Goal: Task Accomplishment & Management: Complete application form

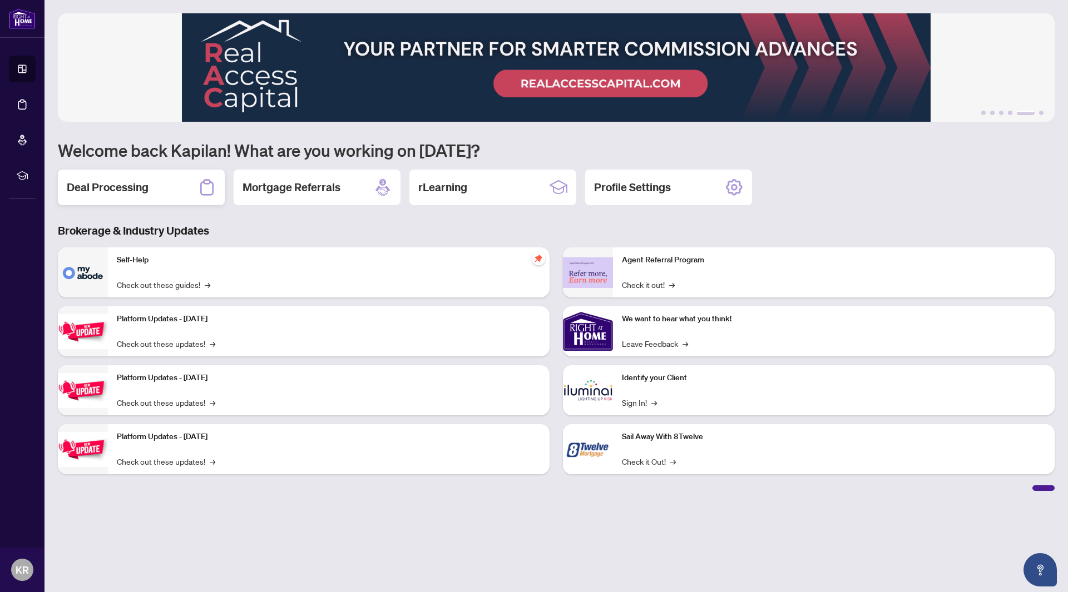
click at [107, 190] on h2 "Deal Processing" at bounding box center [108, 188] width 82 height 16
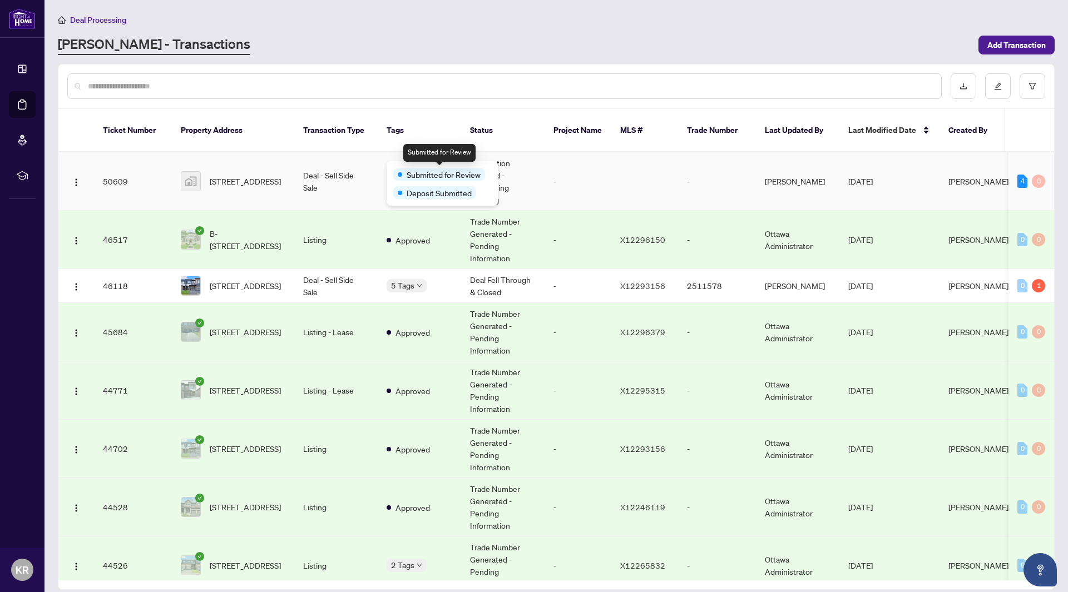
click at [421, 169] on span "Submitted for Review" at bounding box center [443, 174] width 74 height 12
click at [440, 152] on td "2 Tags" at bounding box center [419, 181] width 83 height 58
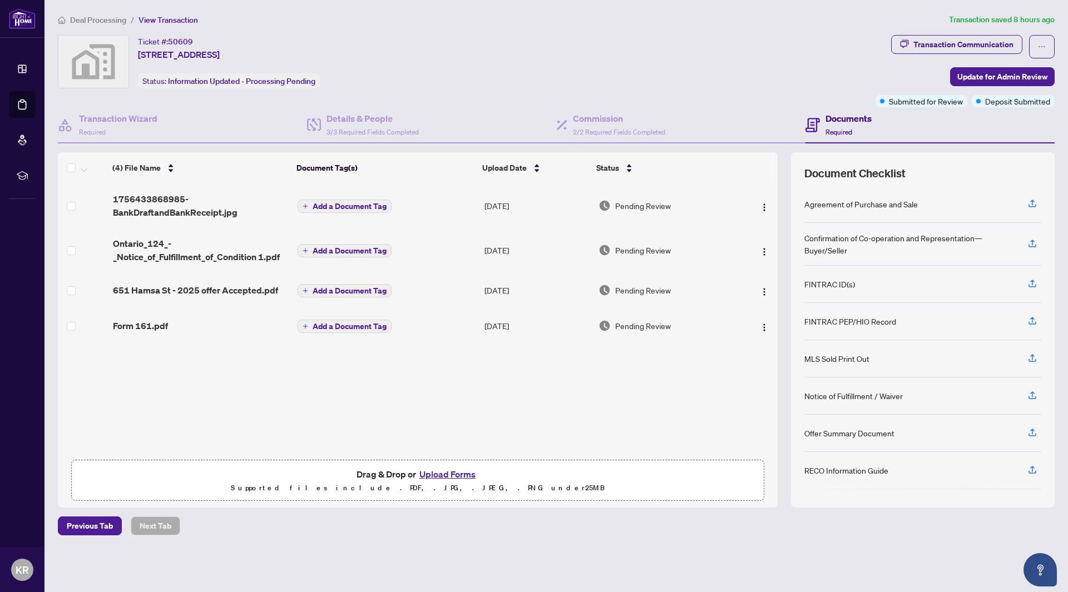
click at [336, 202] on span "Add a Document Tag" at bounding box center [349, 206] width 74 height 8
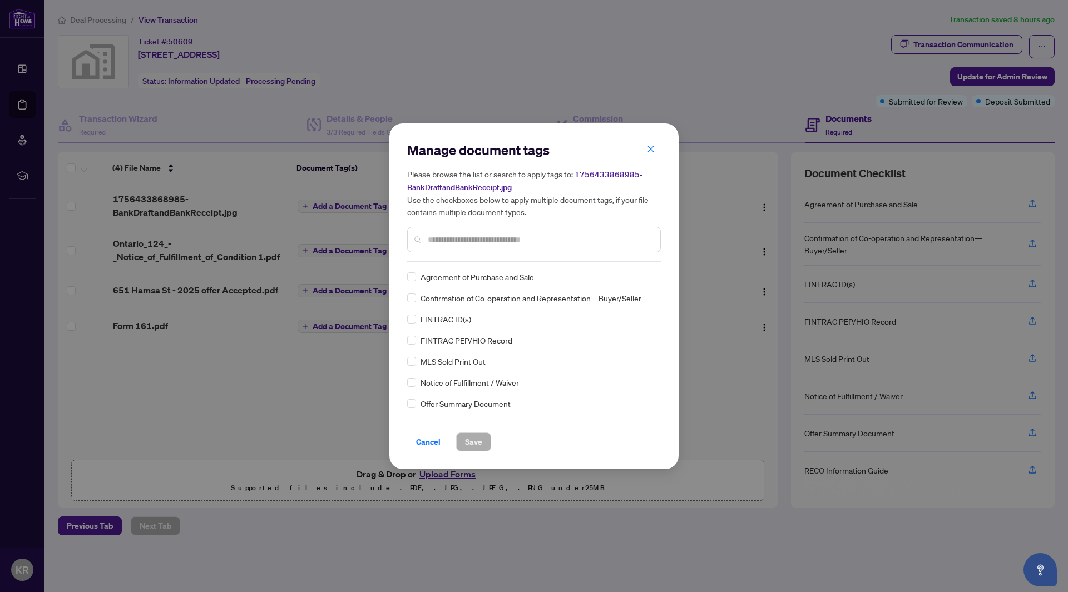
click at [451, 260] on div "Manage document tags Please browse the list or search to apply tags to: 1756433…" at bounding box center [534, 201] width 254 height 121
click at [449, 241] on input "text" at bounding box center [540, 240] width 224 height 12
type input "****"
drag, startPoint x: 470, startPoint y: 443, endPoint x: 468, endPoint y: 433, distance: 10.4
click at [470, 443] on span "Save" at bounding box center [473, 442] width 17 height 18
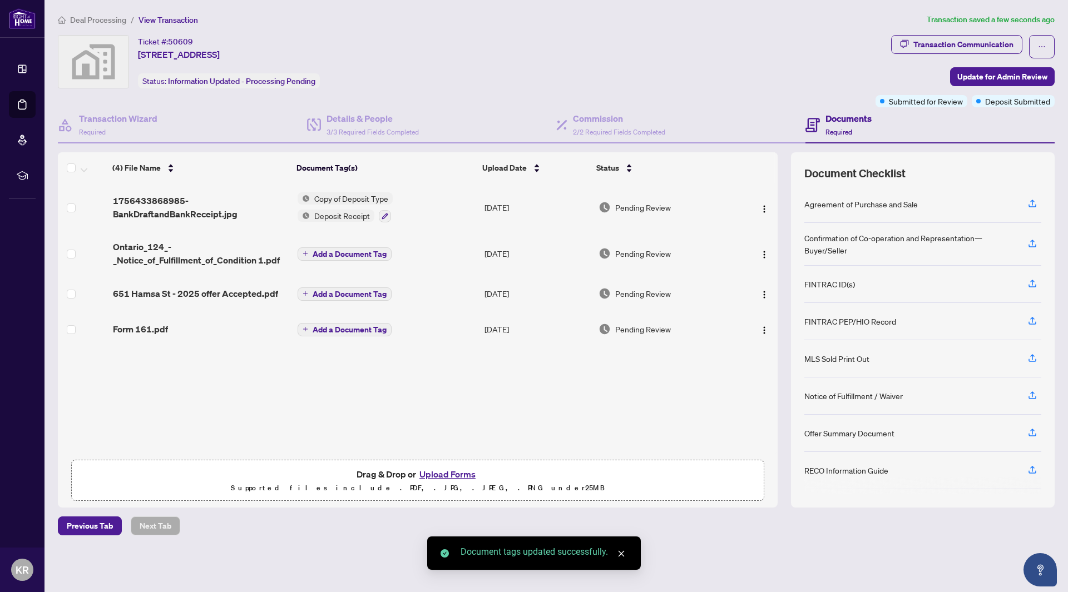
click at [326, 254] on span "Add a Document Tag" at bounding box center [349, 254] width 74 height 8
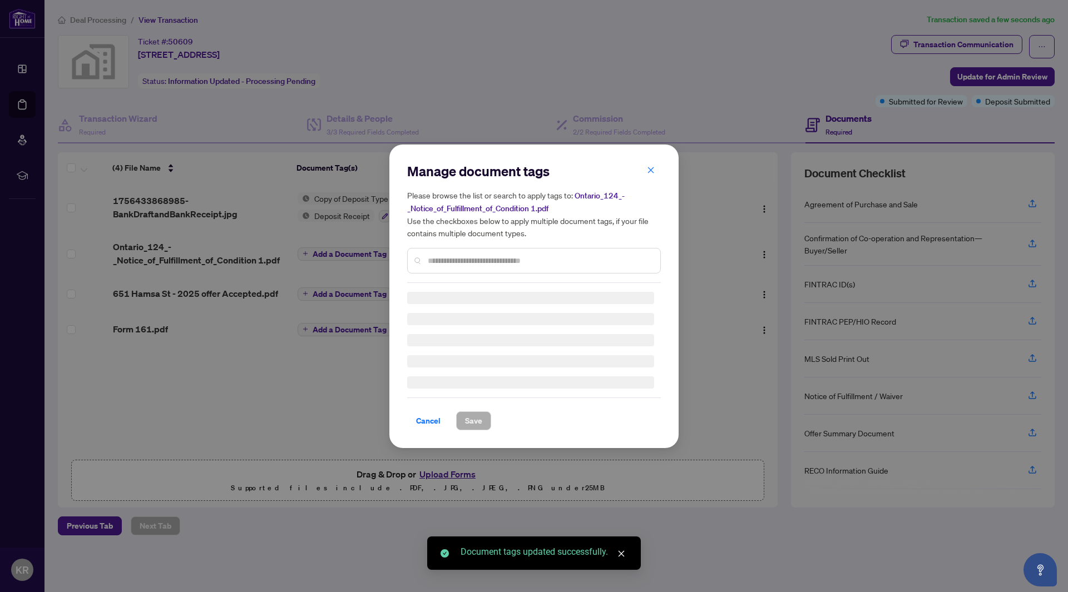
click at [463, 256] on div "Manage document tags Please browse the list or search to apply tags to: Ontario…" at bounding box center [534, 222] width 254 height 121
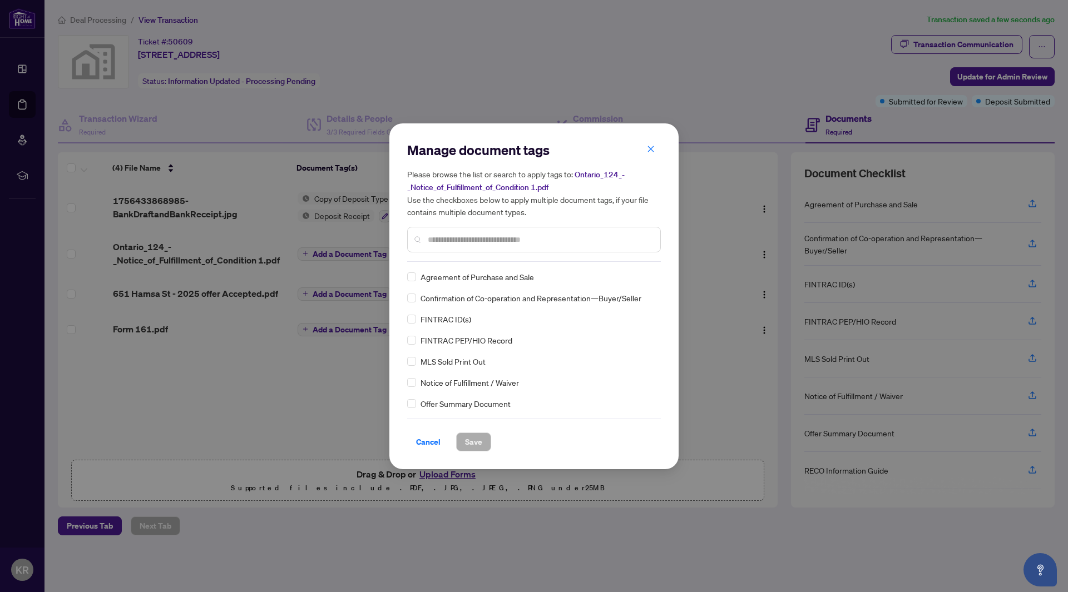
click at [463, 245] on div at bounding box center [534, 240] width 254 height 26
click at [469, 243] on input "text" at bounding box center [540, 240] width 224 height 12
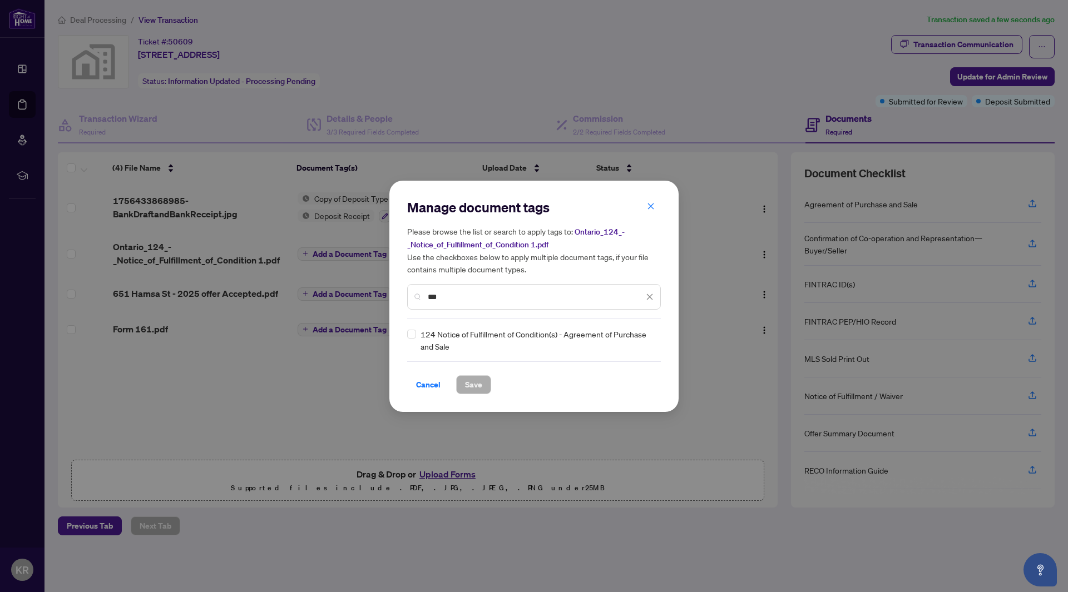
type input "***"
click at [478, 390] on span "Save" at bounding box center [473, 385] width 17 height 18
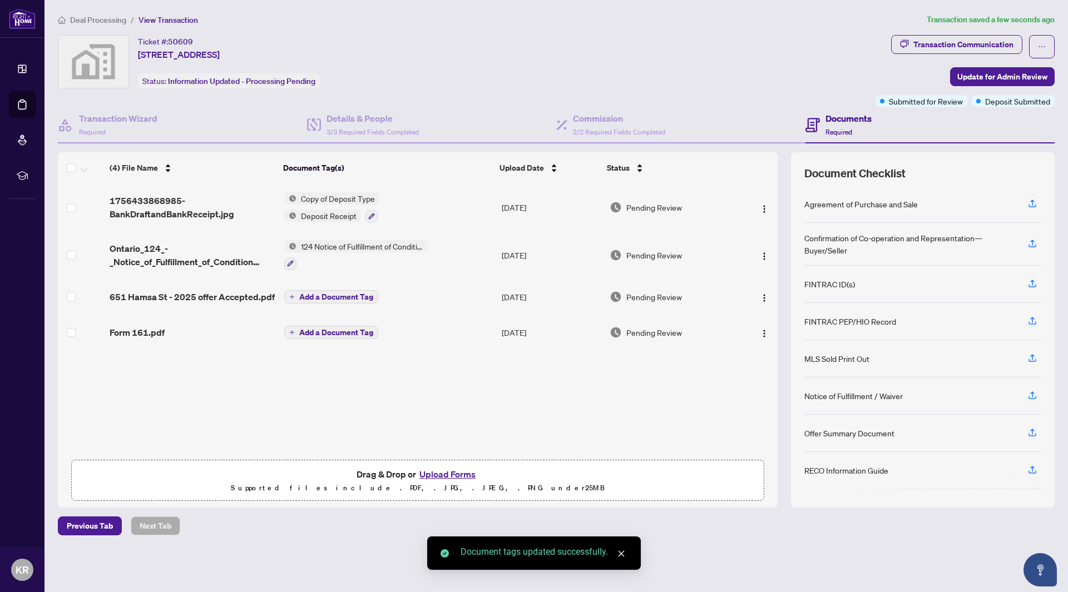
click at [328, 297] on span "Add a Document Tag" at bounding box center [336, 297] width 74 height 8
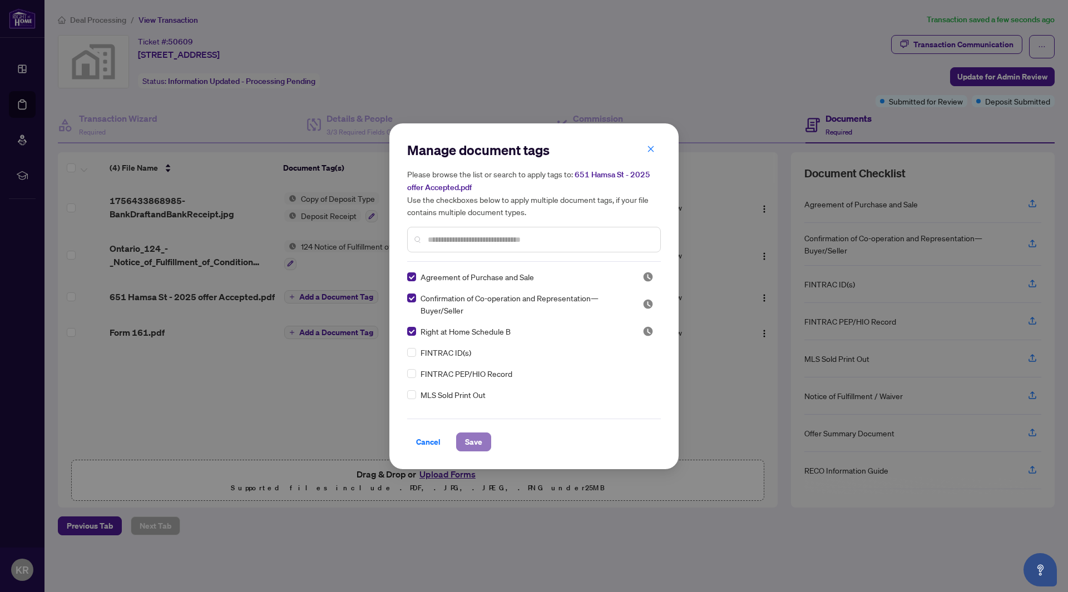
click at [472, 445] on span "Save" at bounding box center [473, 442] width 17 height 18
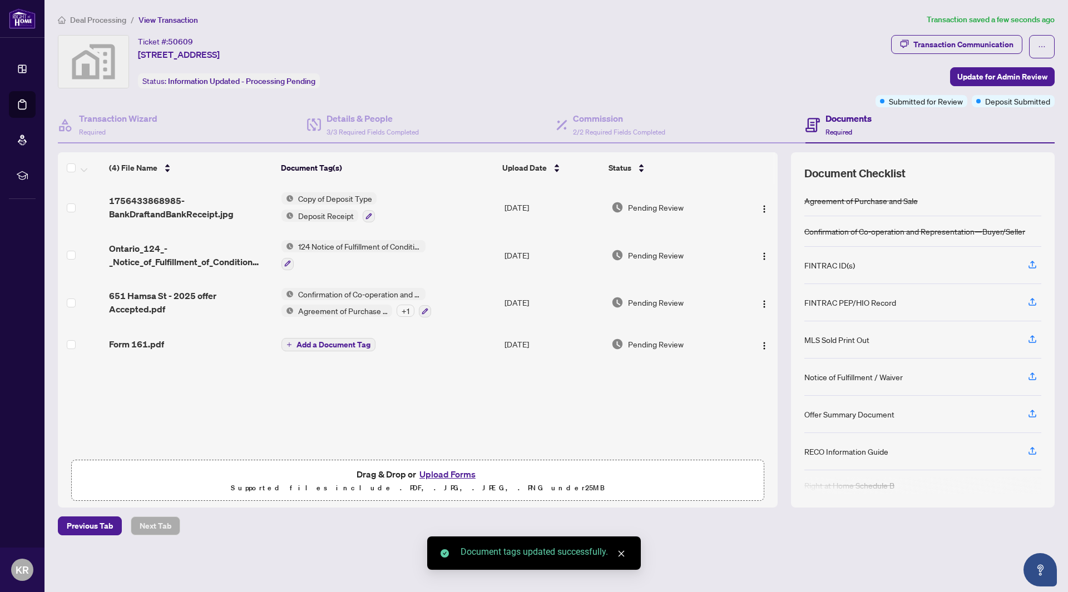
click at [329, 344] on span "Add a Document Tag" at bounding box center [333, 345] width 74 height 8
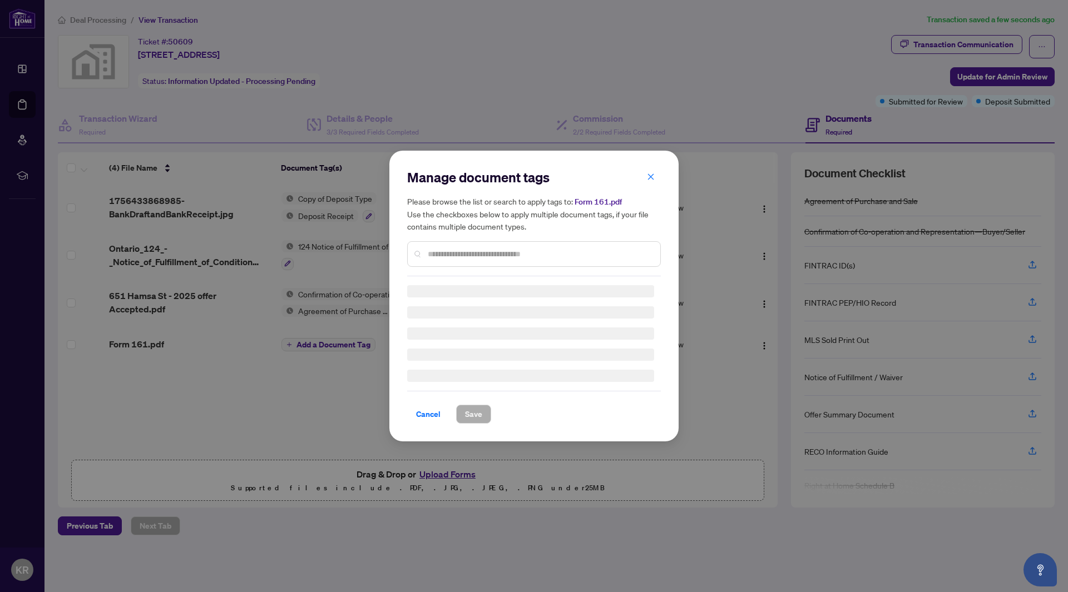
click at [438, 255] on div "Manage document tags Please browse the list or search to apply tags to: Form 16…" at bounding box center [534, 295] width 254 height 255
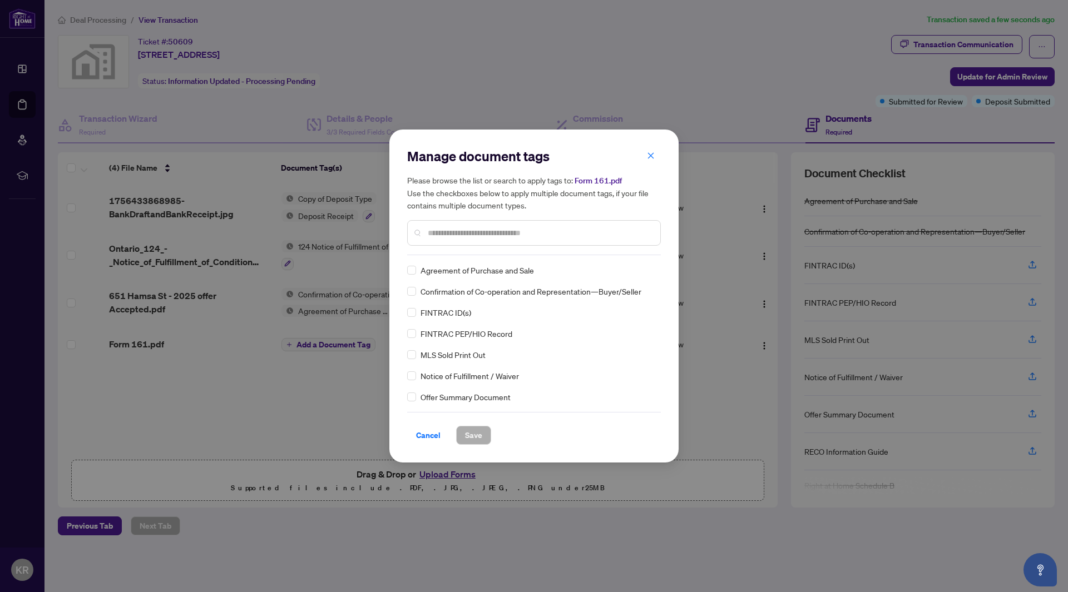
click at [441, 234] on input "text" at bounding box center [540, 233] width 224 height 12
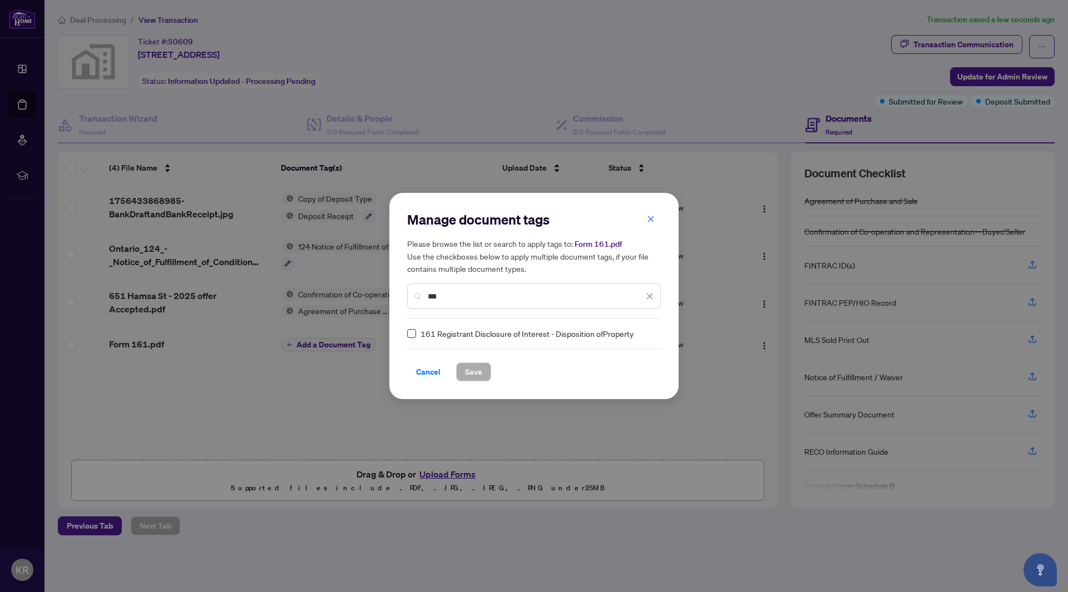
type input "***"
click at [414, 327] on label at bounding box center [411, 333] width 9 height 12
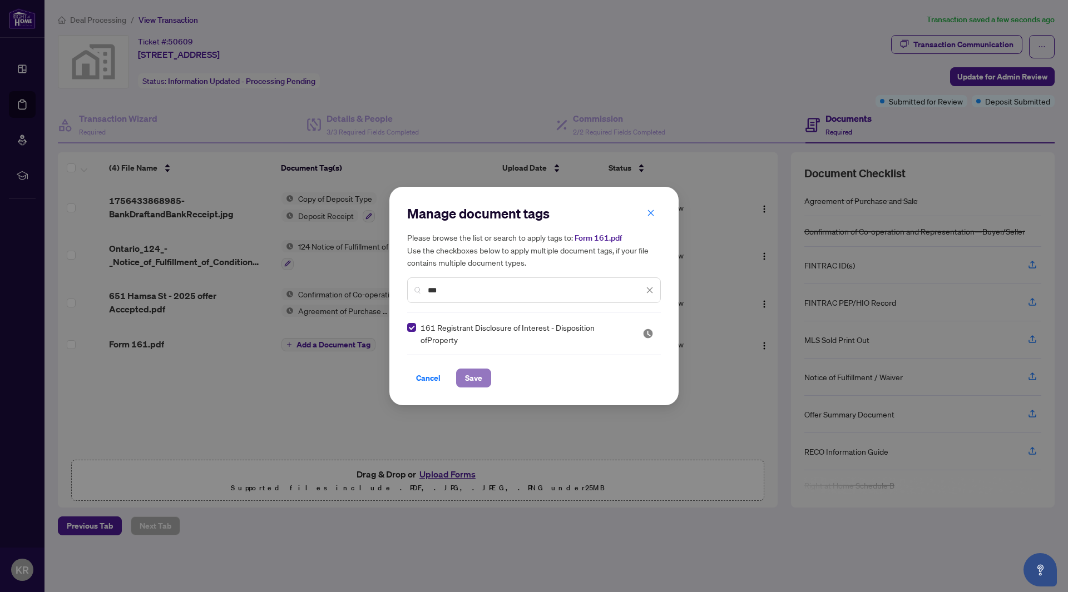
click at [471, 383] on span "Save" at bounding box center [473, 378] width 17 height 18
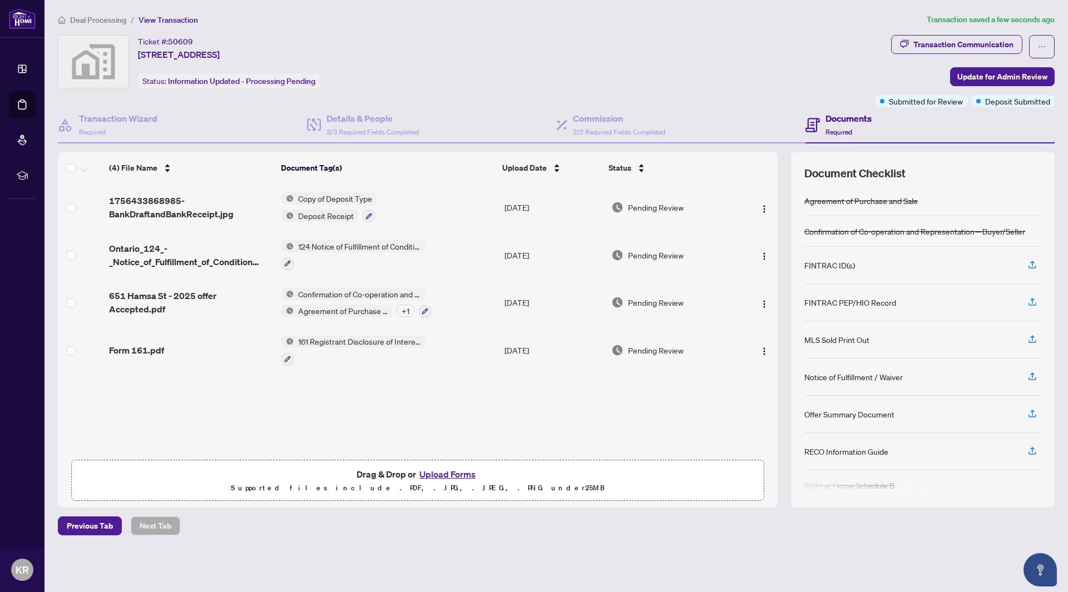
click at [322, 397] on div "1756433868985-BankDraftandBankReceipt.jpg Copy of Deposit Type Deposit Receipt …" at bounding box center [417, 318] width 719 height 271
click at [971, 76] on span "Update for Admin Review" at bounding box center [1002, 77] width 90 height 18
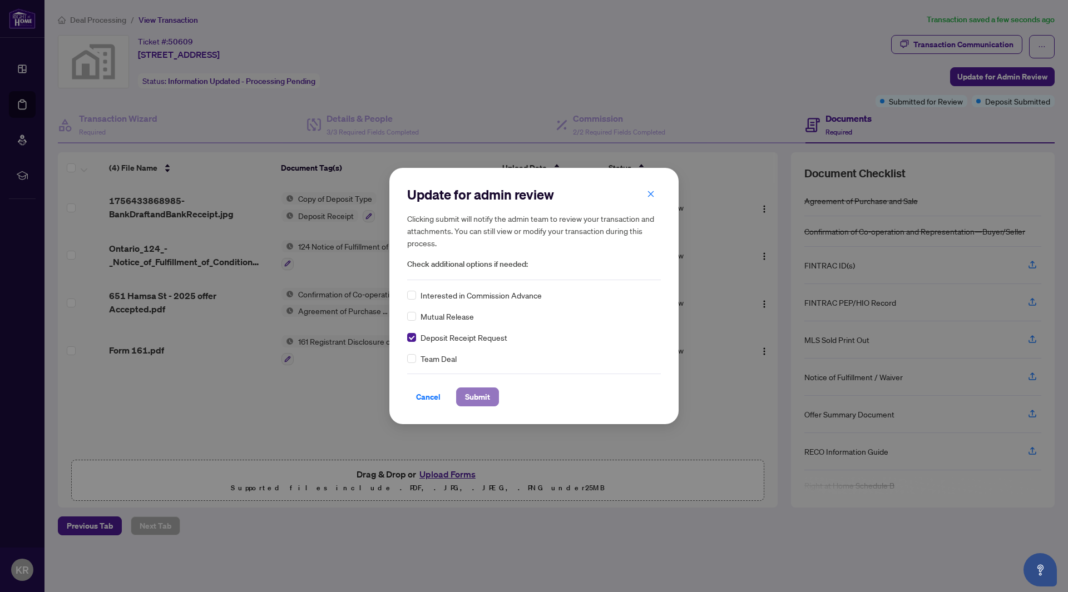
click at [485, 399] on span "Submit" at bounding box center [477, 397] width 25 height 18
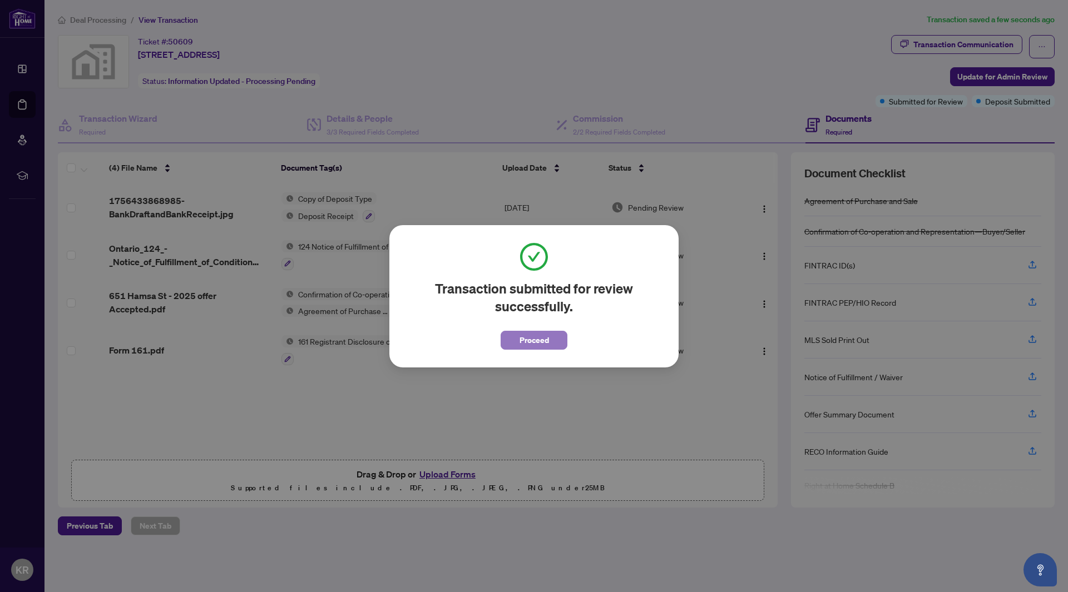
click at [522, 348] on span "Proceed" at bounding box center [533, 340] width 29 height 18
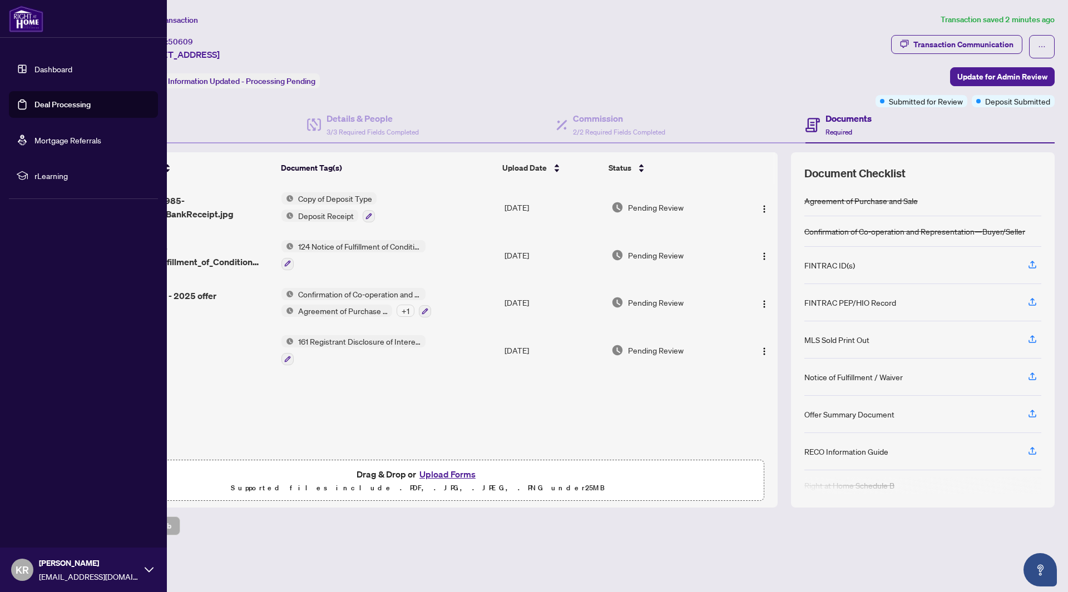
click at [34, 67] on link "Dashboard" at bounding box center [53, 69] width 38 height 10
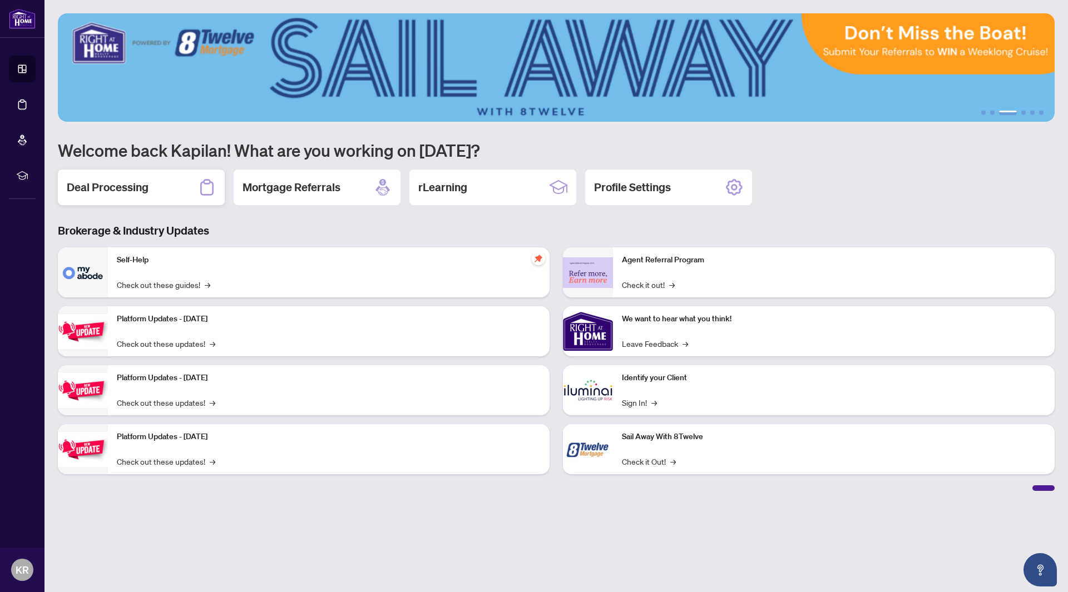
click at [127, 182] on h2 "Deal Processing" at bounding box center [108, 188] width 82 height 16
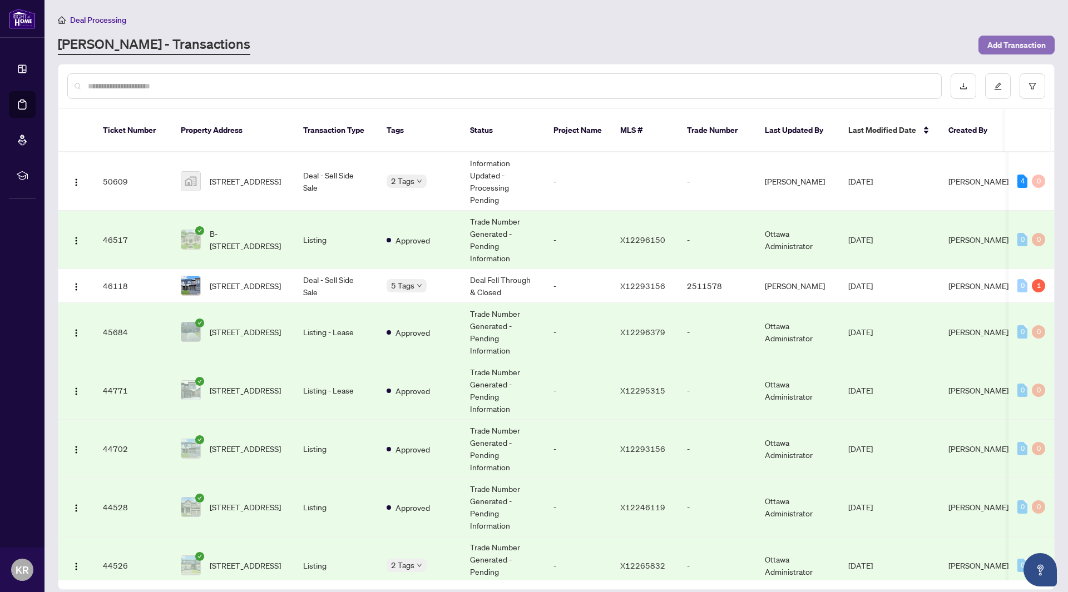
click at [1005, 49] on span "Add Transaction" at bounding box center [1016, 45] width 58 height 18
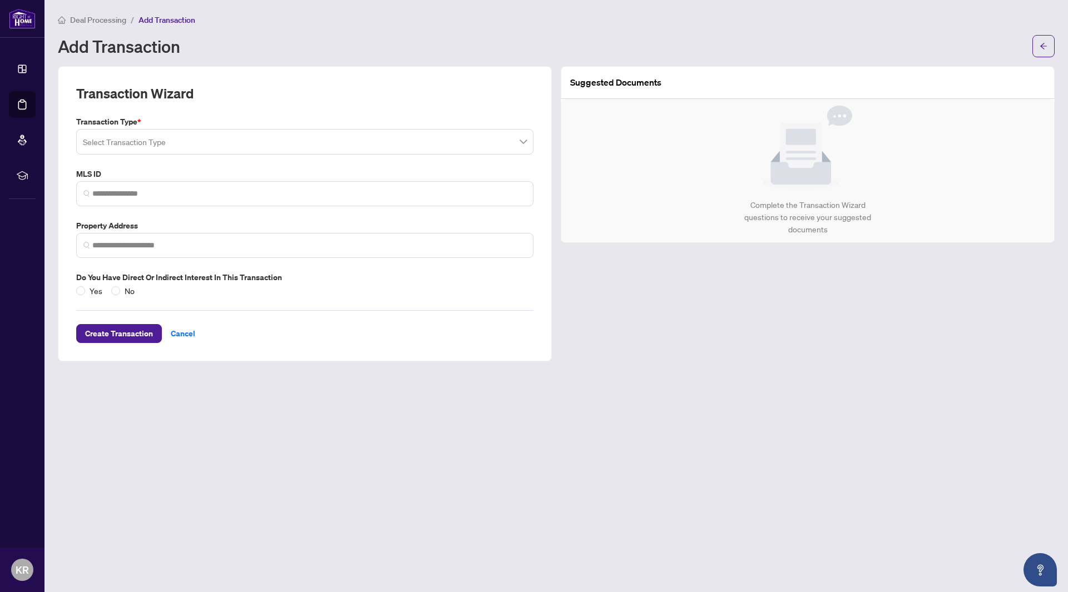
click at [190, 136] on input "search" at bounding box center [300, 143] width 434 height 24
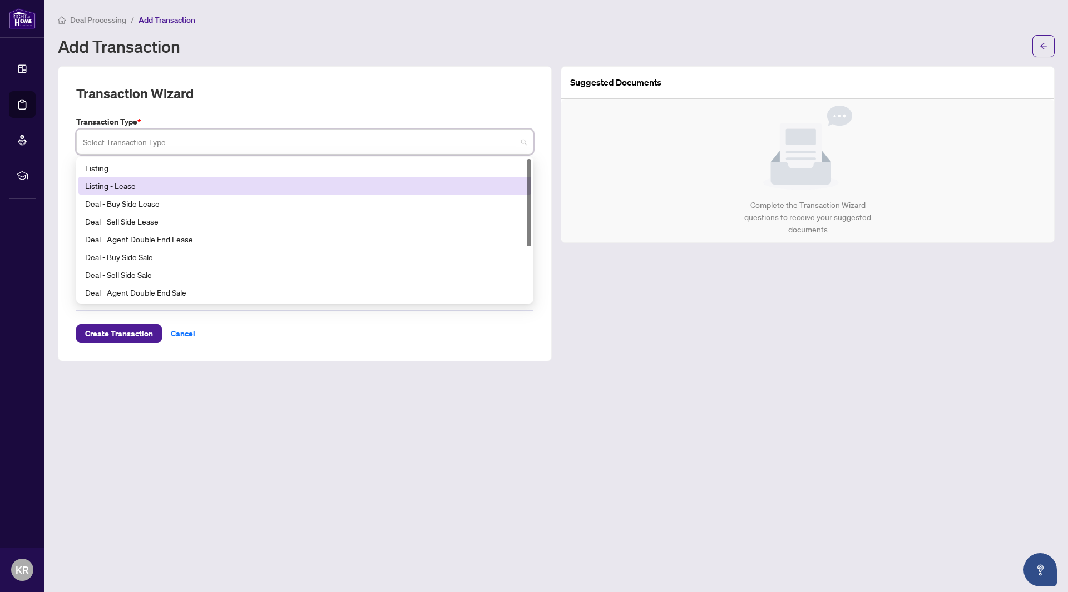
click at [165, 183] on div "Listing - Lease" at bounding box center [304, 186] width 439 height 12
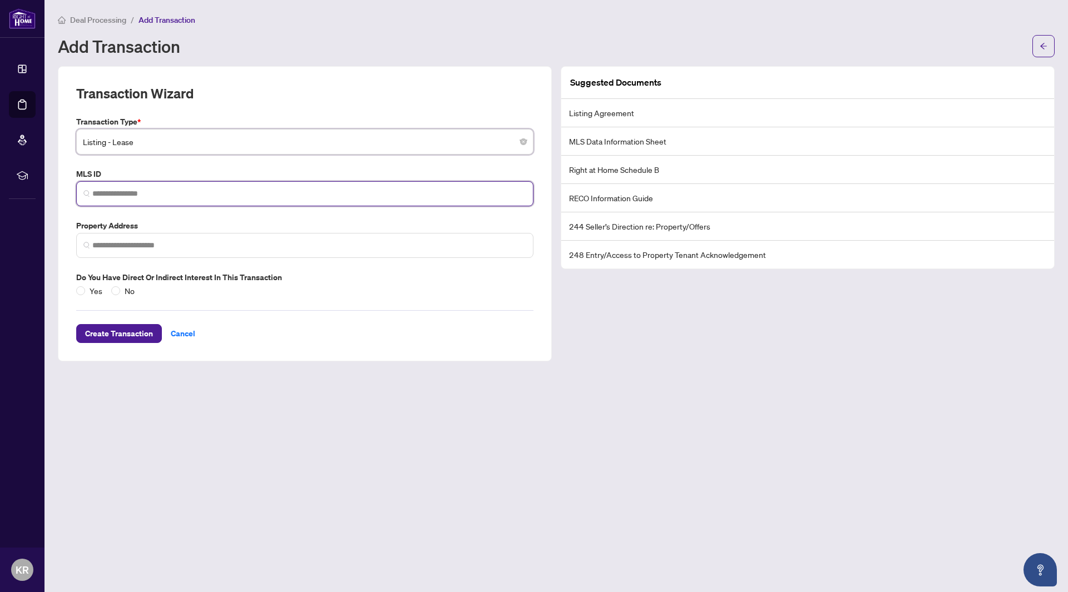
click at [161, 190] on input "search" at bounding box center [309, 194] width 434 height 12
paste input "*********"
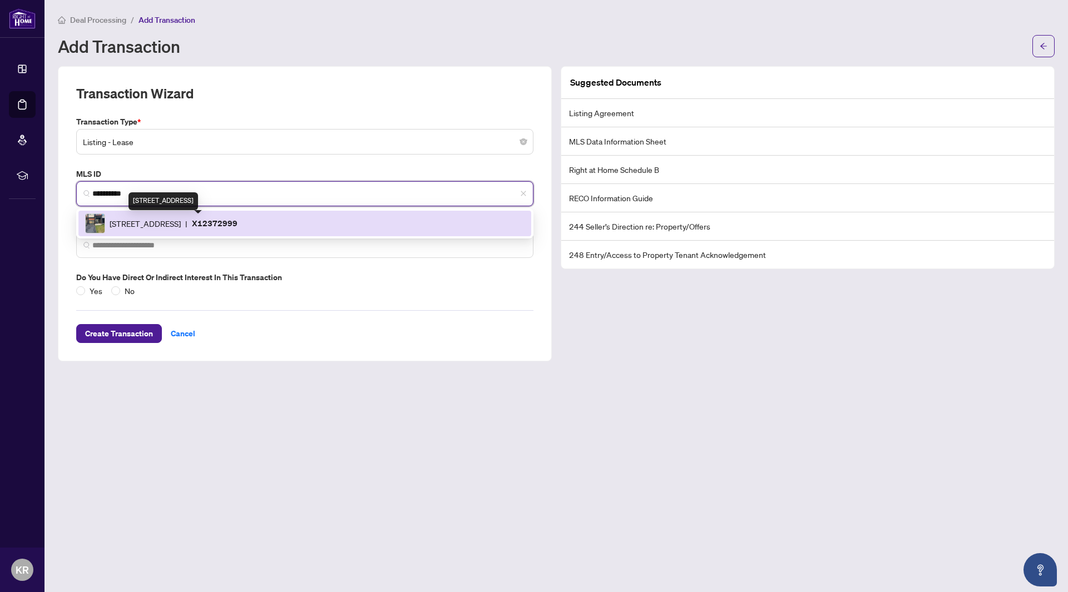
click at [158, 220] on span "[STREET_ADDRESS]" at bounding box center [145, 223] width 71 height 12
type input "*********"
type input "**********"
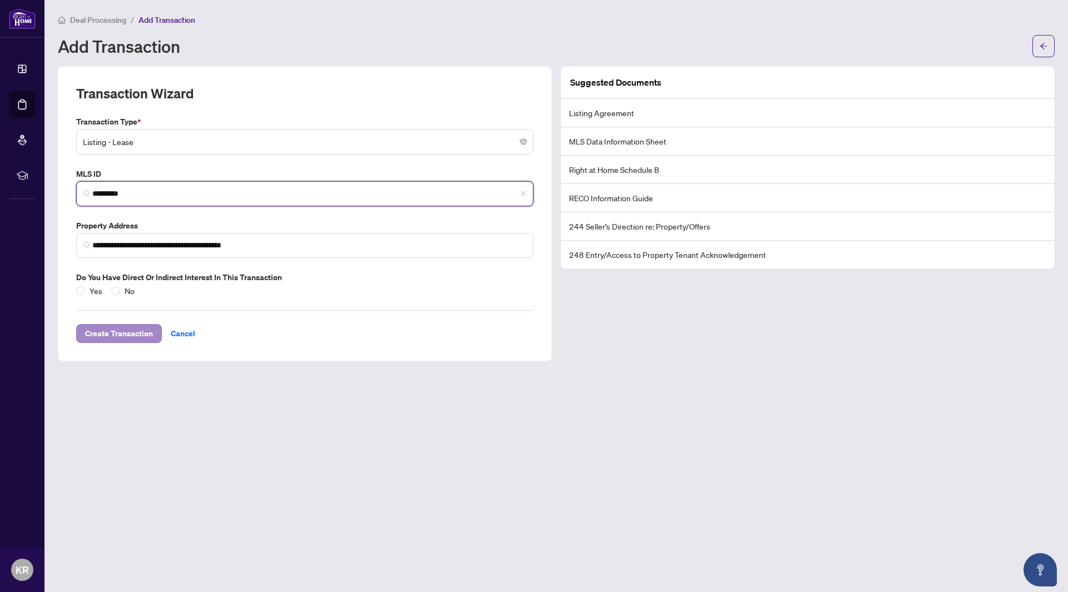
type input "*********"
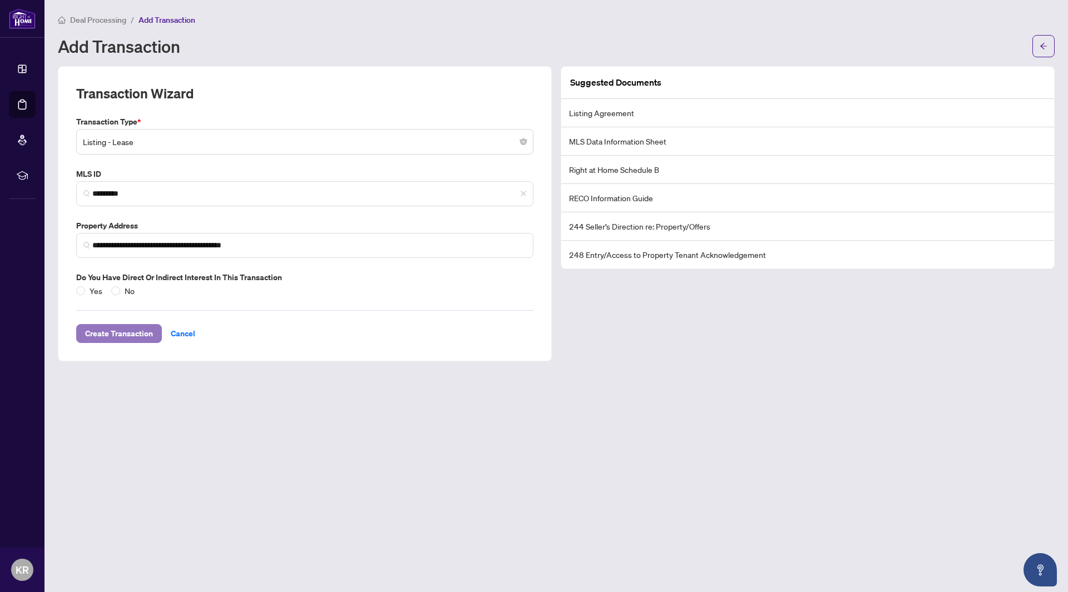
click at [127, 331] on span "Create Transaction" at bounding box center [119, 334] width 68 height 18
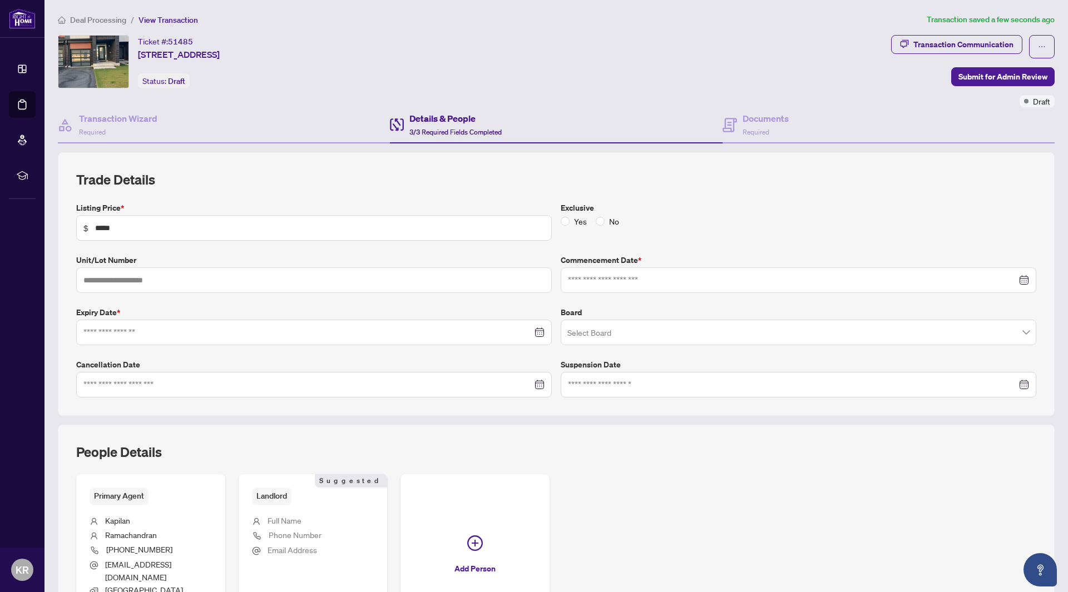
type input "**********"
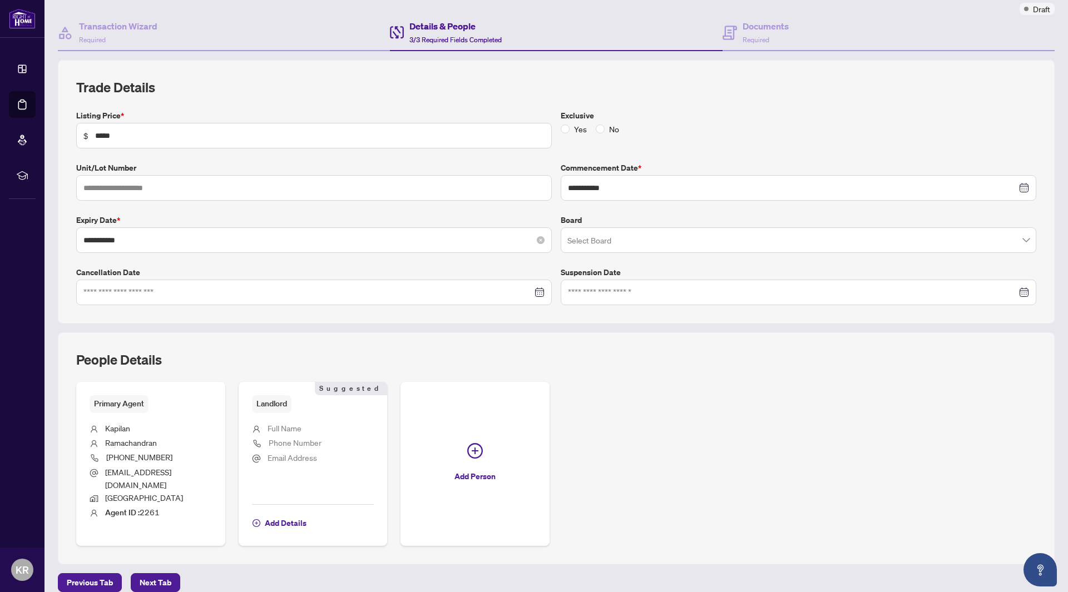
scroll to position [94, 0]
click at [148, 572] on span "Next Tab" at bounding box center [156, 581] width 32 height 18
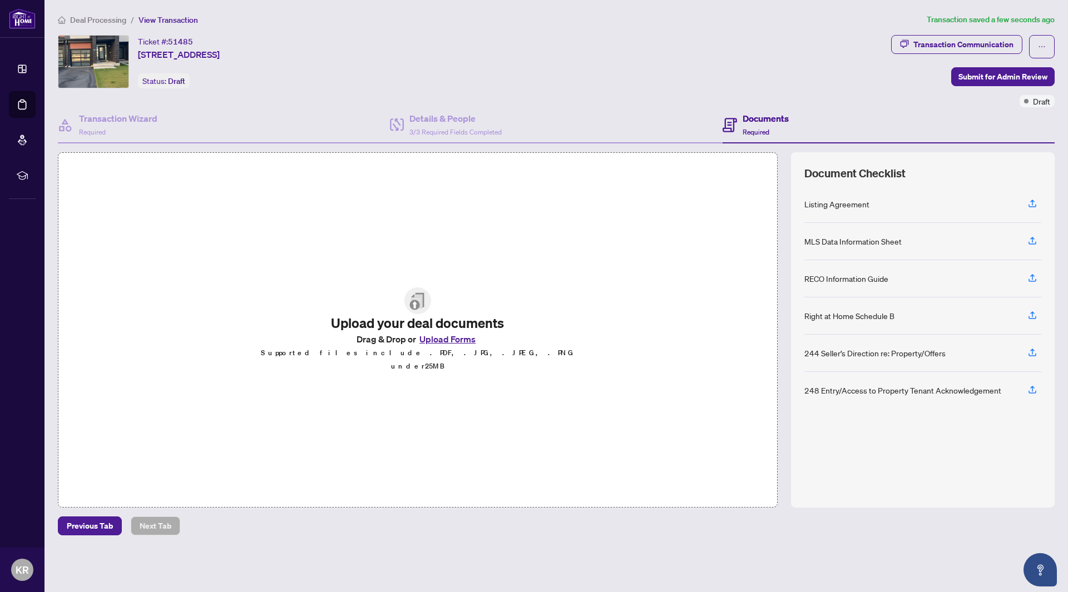
click at [444, 345] on button "Upload Forms" at bounding box center [447, 339] width 63 height 14
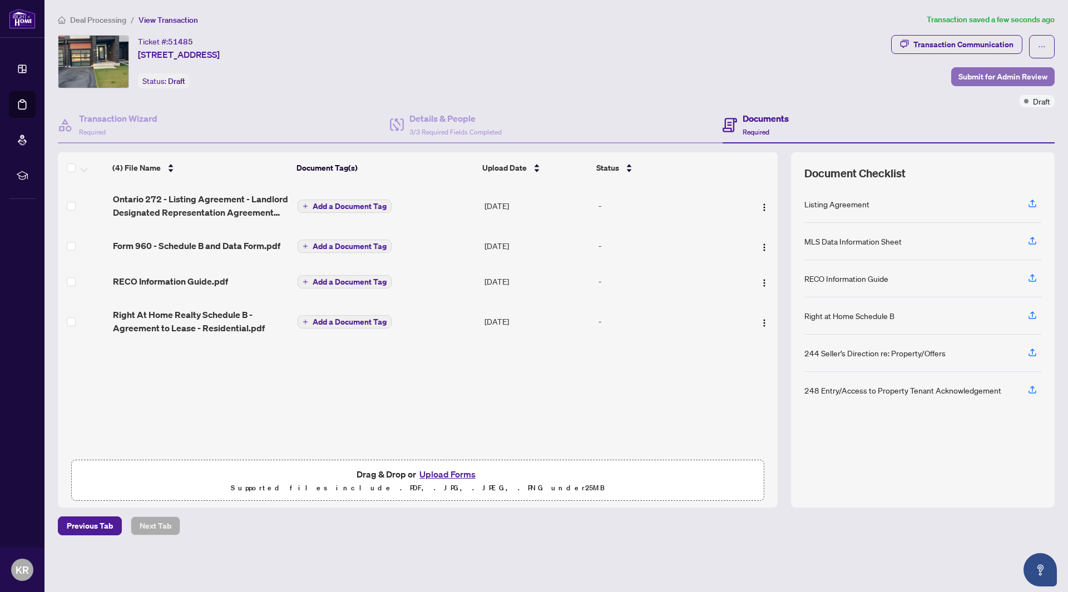
click at [970, 78] on span "Submit for Admin Review" at bounding box center [1002, 77] width 89 height 18
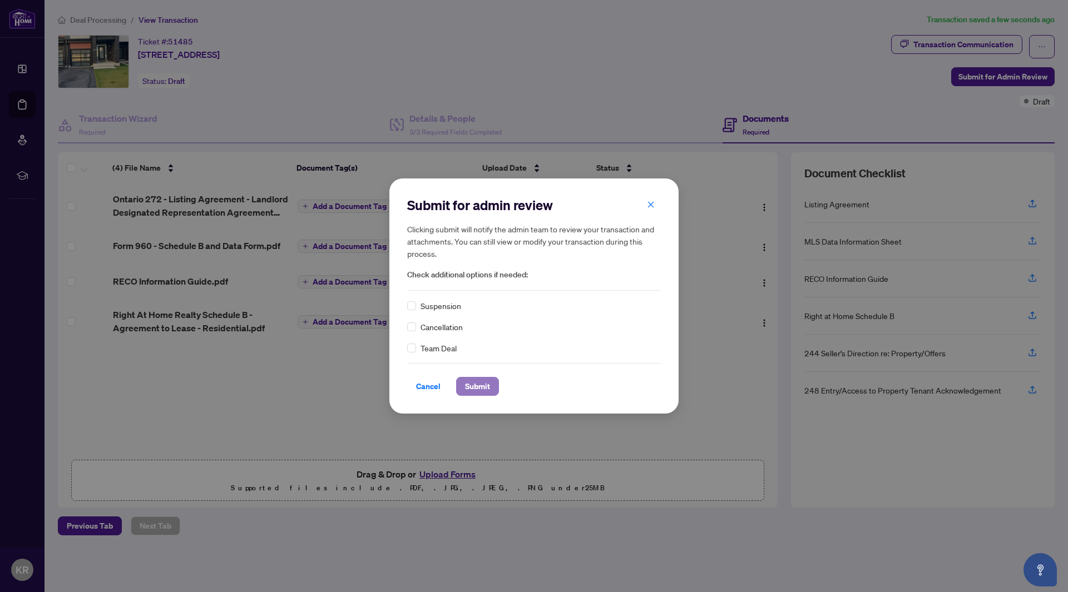
click at [478, 389] on span "Submit" at bounding box center [477, 387] width 25 height 18
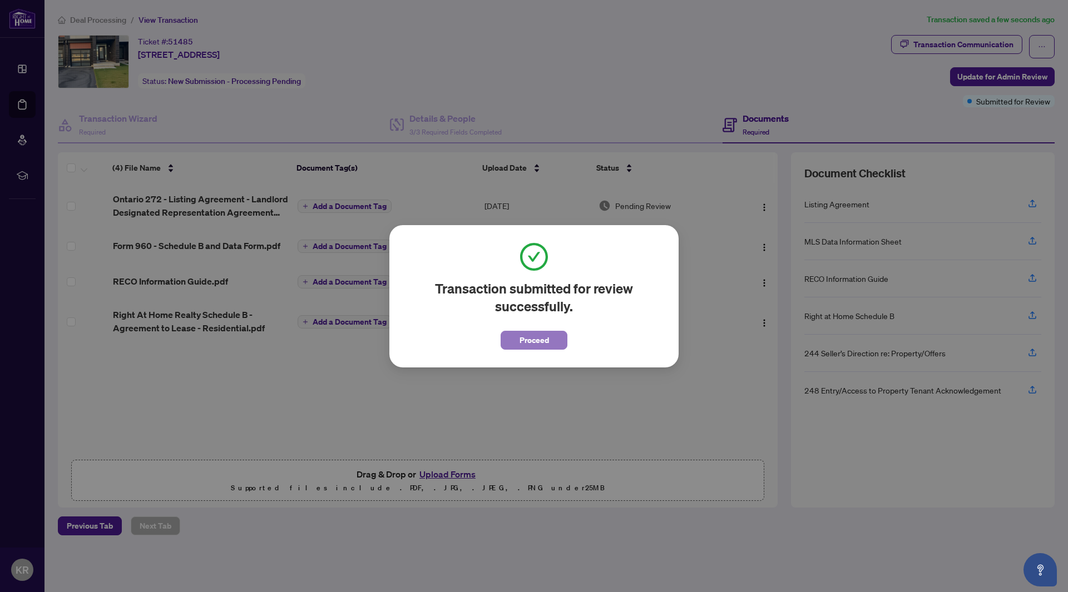
click at [553, 342] on button "Proceed" at bounding box center [533, 340] width 67 height 19
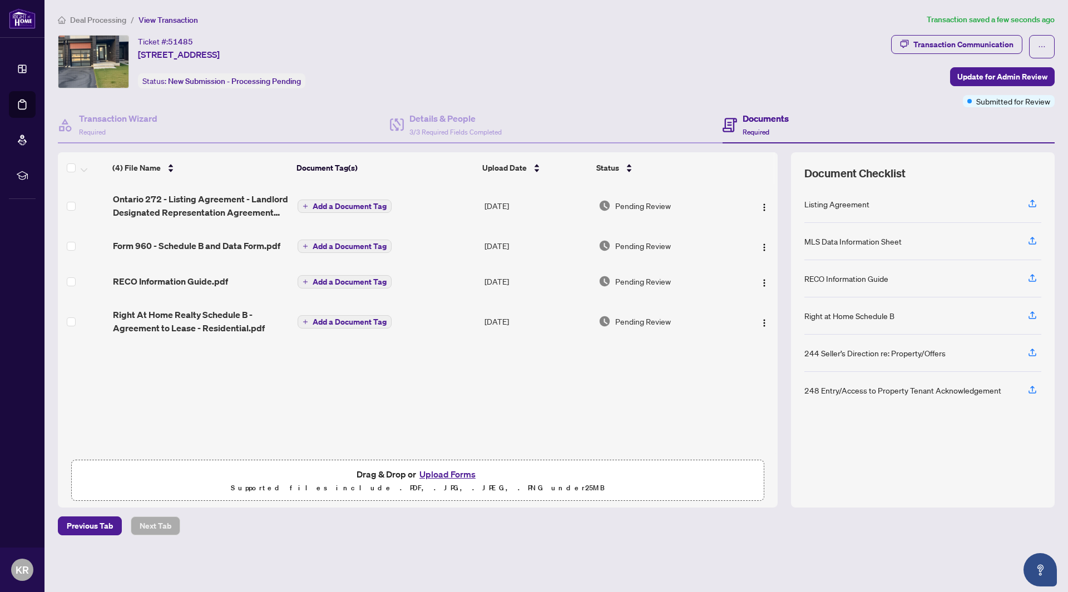
click at [176, 398] on div "Ontario 272 - Listing Agreement - Landlord Designated Representation Agreement …" at bounding box center [417, 318] width 719 height 271
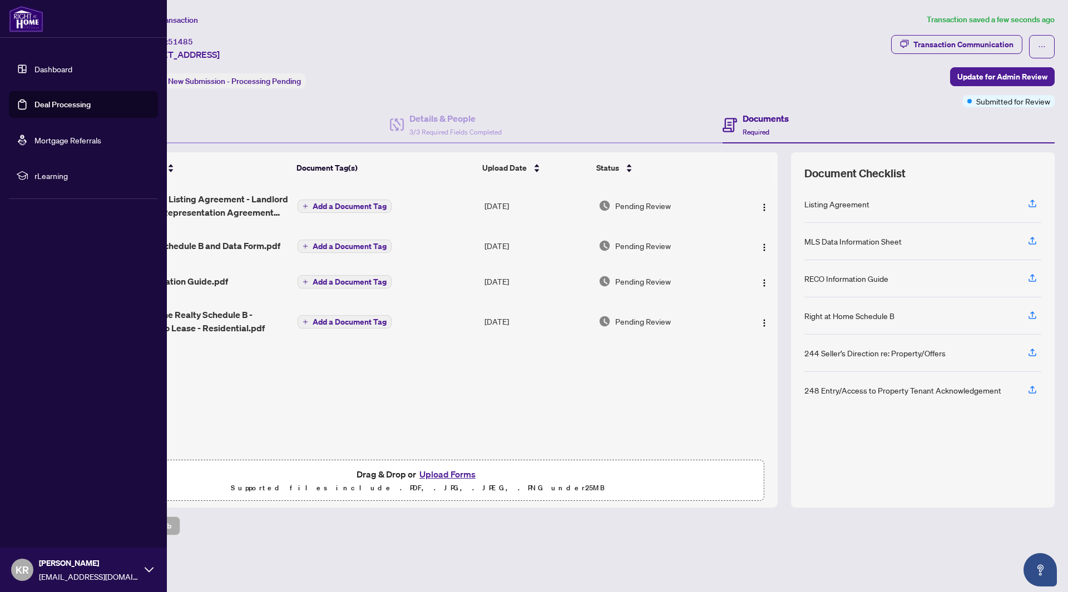
click at [34, 66] on link "Dashboard" at bounding box center [53, 69] width 38 height 10
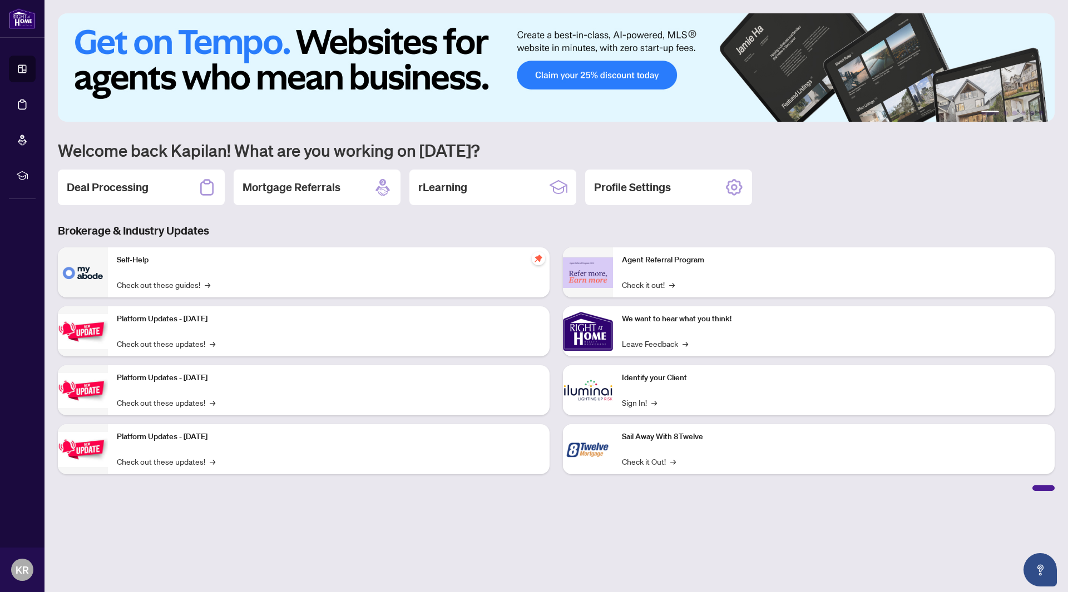
click at [855, 181] on div "Deal Processing Mortgage Referrals rLearning Profile Settings" at bounding box center [556, 188] width 996 height 36
click at [440, 196] on div "rLearning" at bounding box center [492, 188] width 167 height 36
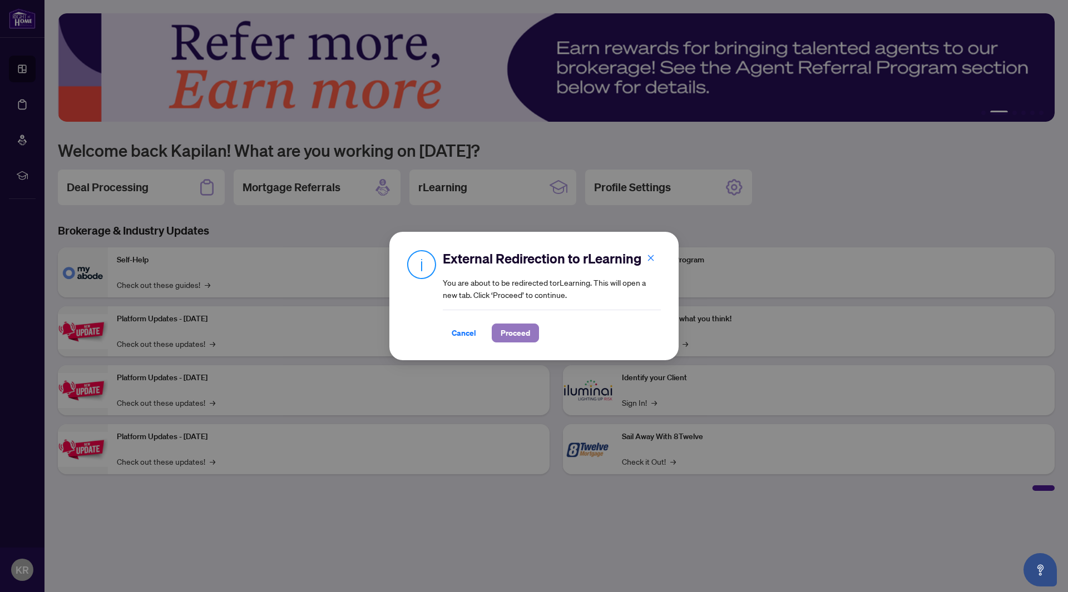
click at [507, 336] on span "Proceed" at bounding box center [514, 333] width 29 height 18
